Goal: Information Seeking & Learning: Find specific fact

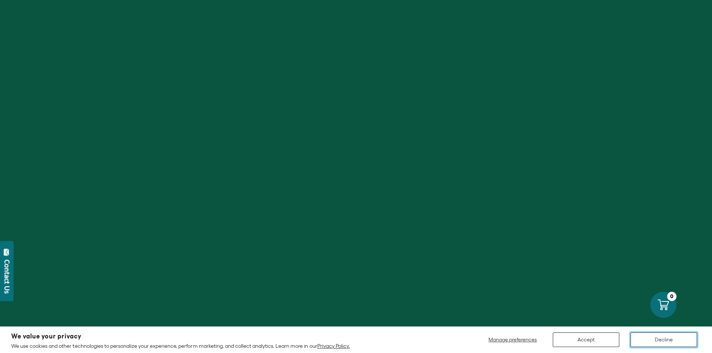
click at [656, 340] on button "Decline" at bounding box center [663, 340] width 67 height 15
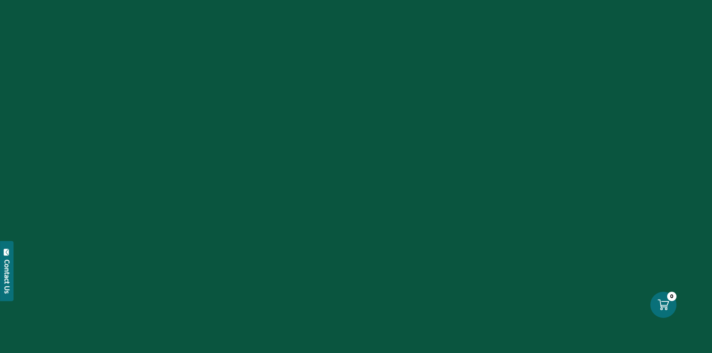
scroll to position [710, 0]
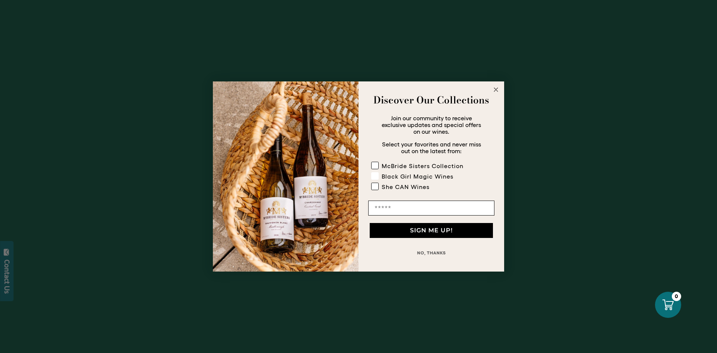
click at [377, 174] on rect "POPUP Form" at bounding box center [375, 176] width 7 height 7
click at [378, 164] on rect "POPUP Form" at bounding box center [375, 165] width 7 height 7
click at [399, 205] on input "Email" at bounding box center [431, 208] width 126 height 15
type input "**********"
click at [439, 229] on button "SIGN ME UP!" at bounding box center [431, 230] width 123 height 15
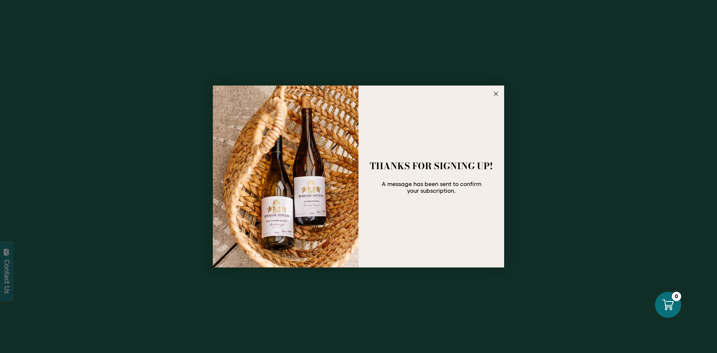
click at [496, 93] on icon "Close dialog" at bounding box center [496, 94] width 4 height 4
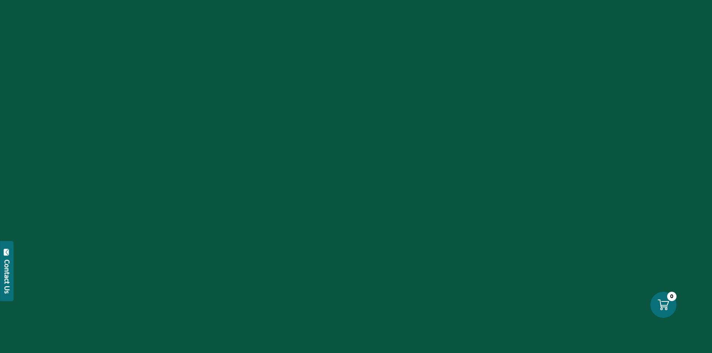
scroll to position [0, 0]
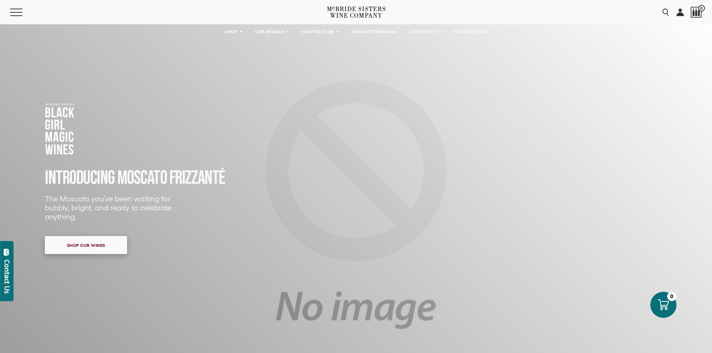
click at [100, 248] on span "Shop our wines" at bounding box center [86, 245] width 65 height 15
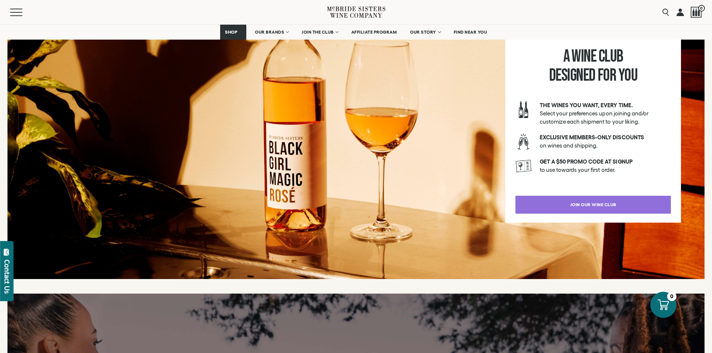
scroll to position [1254, 0]
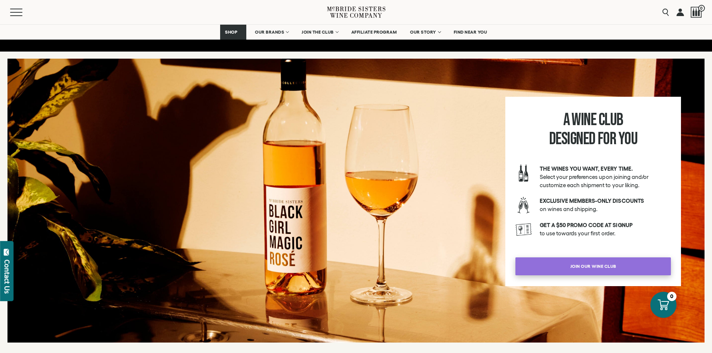
click at [576, 265] on span "join our wine club" at bounding box center [593, 266] width 72 height 15
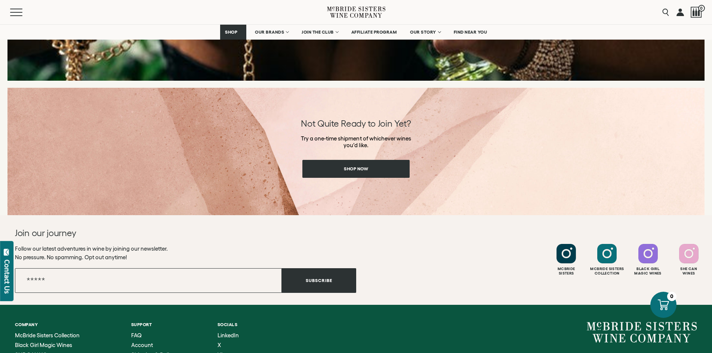
scroll to position [1532, 0]
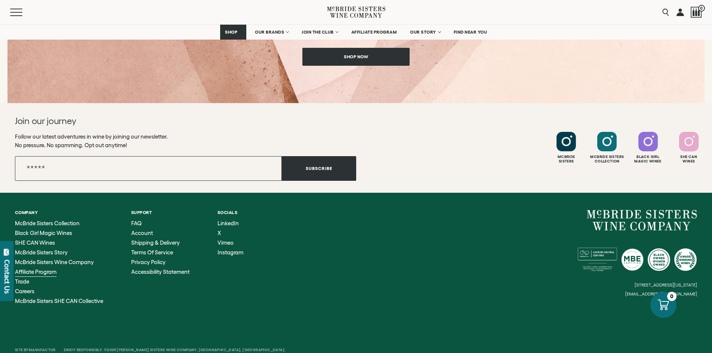
click at [40, 273] on span "Affiliate Program" at bounding box center [35, 272] width 41 height 6
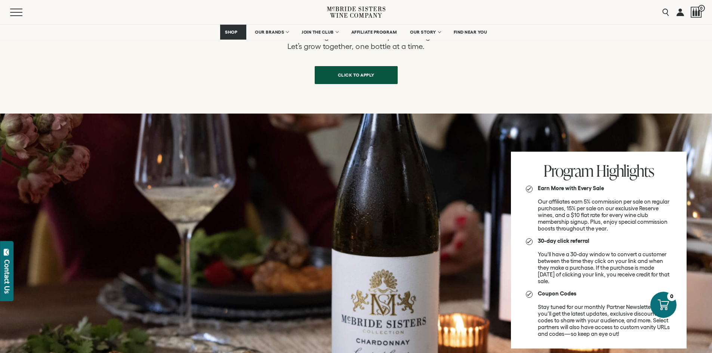
scroll to position [560, 0]
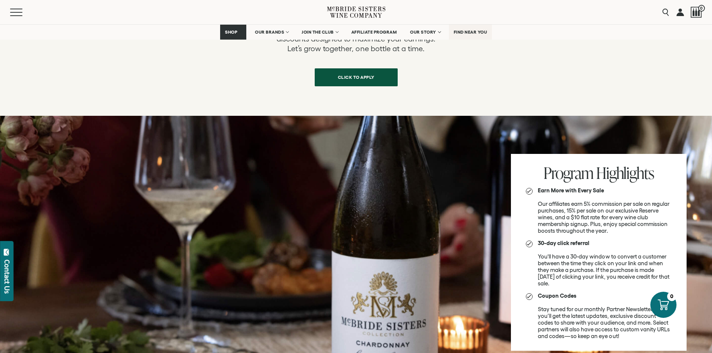
click at [460, 33] on span "FIND NEAR YOU" at bounding box center [471, 32] width 34 height 5
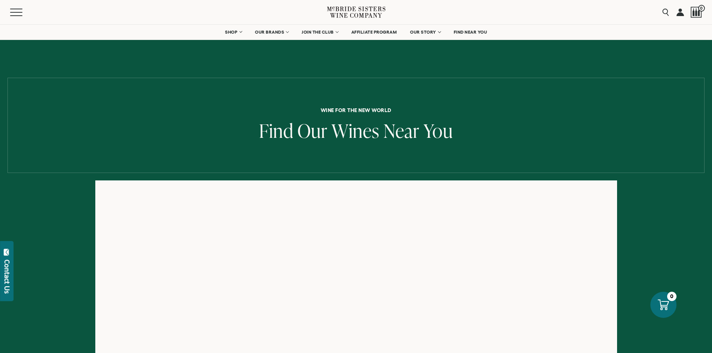
scroll to position [112, 0]
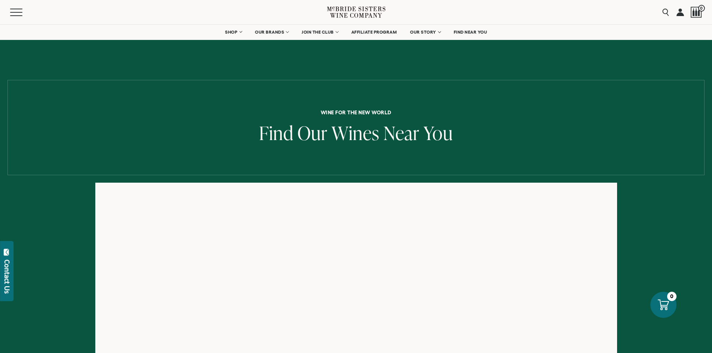
scroll to position [112, 0]
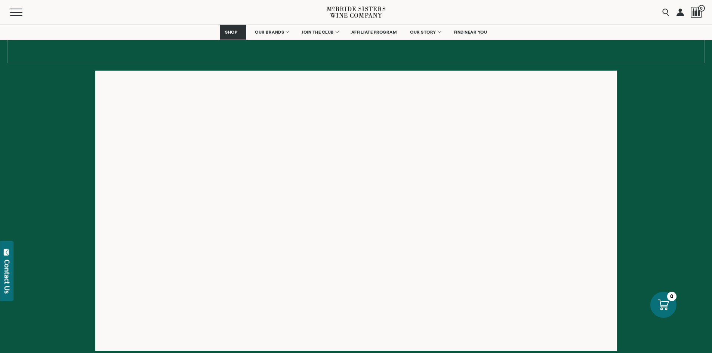
scroll to position [75, 0]
